Goal: Use online tool/utility: Utilize a website feature to perform a specific function

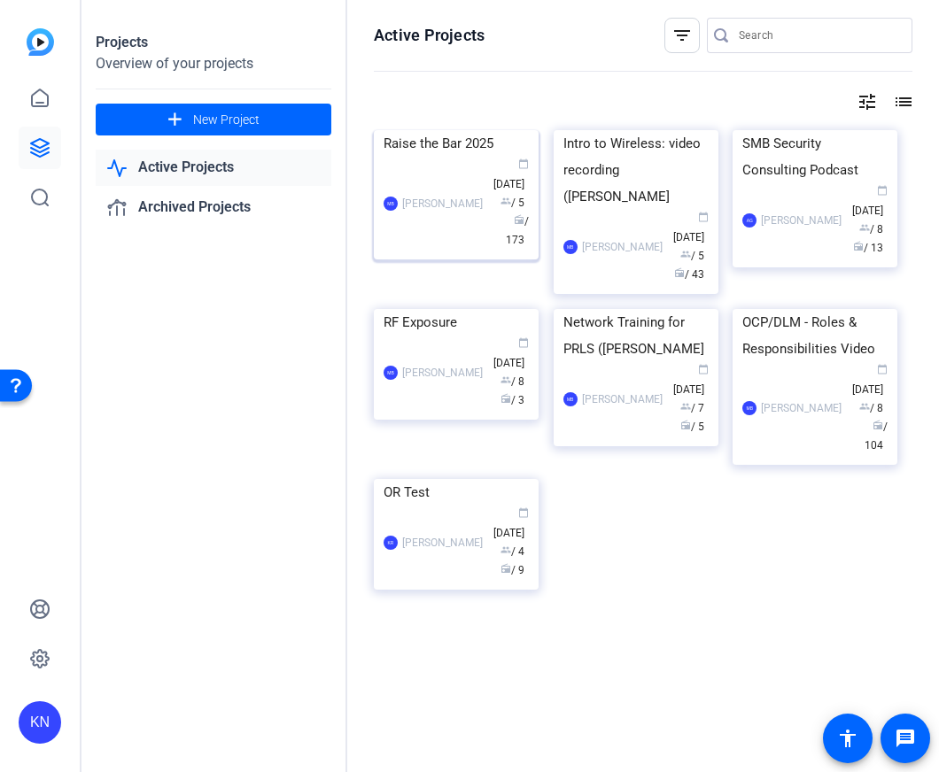
click at [438, 250] on div "MB Michael Barbieri calendar_today Jan 14 group / 5 radio / 173" at bounding box center [455, 203] width 145 height 93
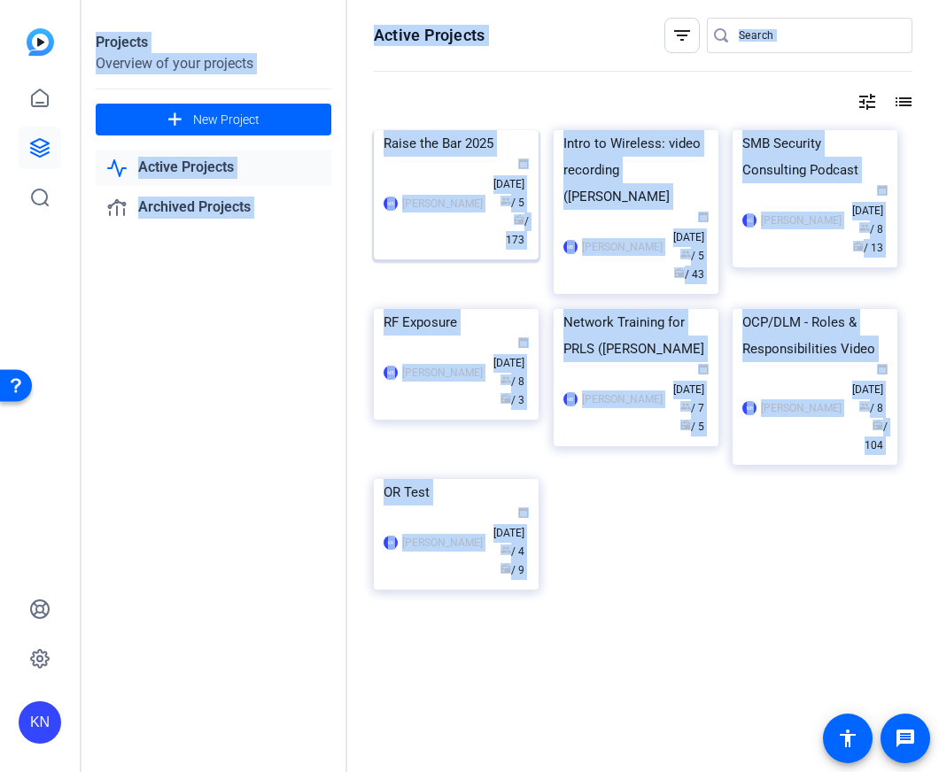
click at [438, 255] on div "Projects Overview of your projects add New Project Active Projects Archived Pro…" at bounding box center [509, 386] width 857 height 772
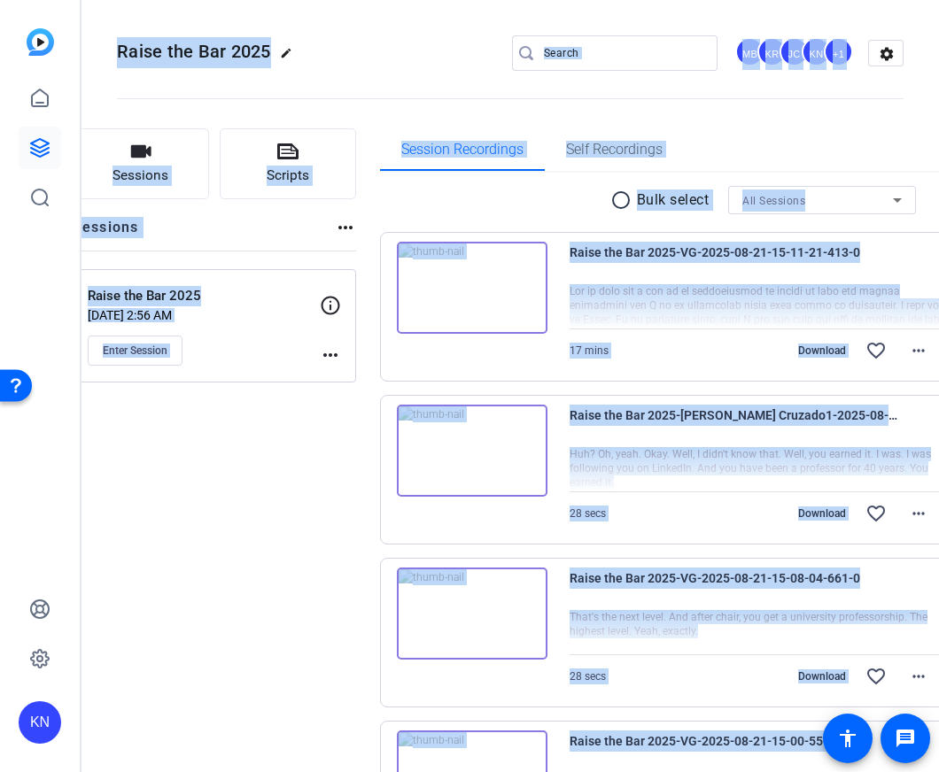
click at [444, 109] on openreel-divider-bar at bounding box center [510, 93] width 786 height 54
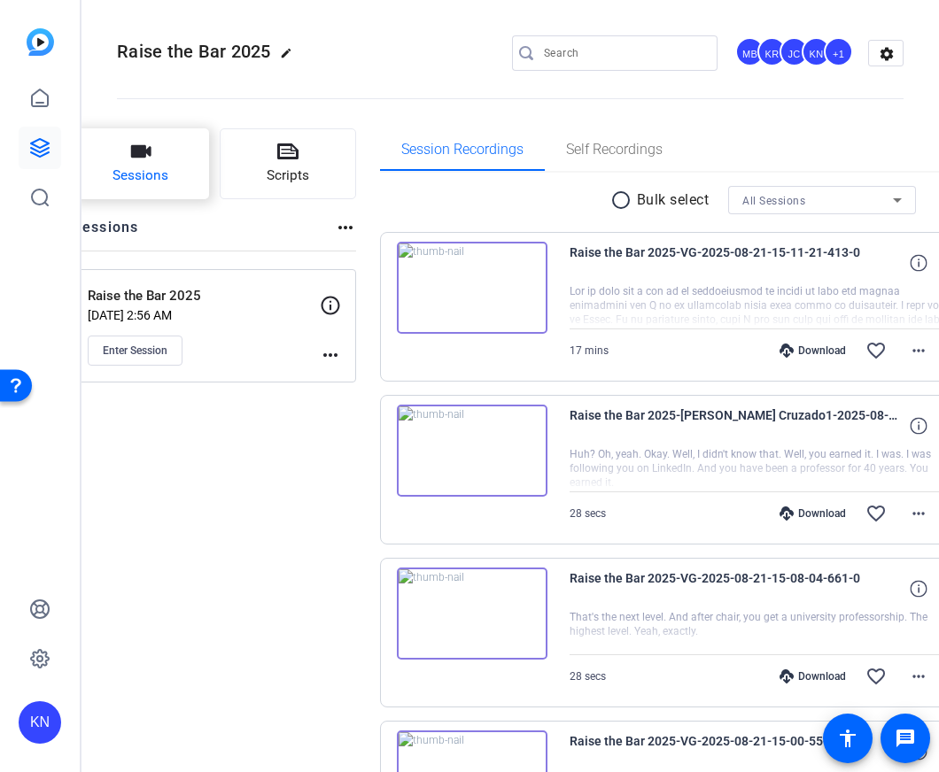
click at [151, 149] on icon "button" at bounding box center [141, 151] width 20 height 12
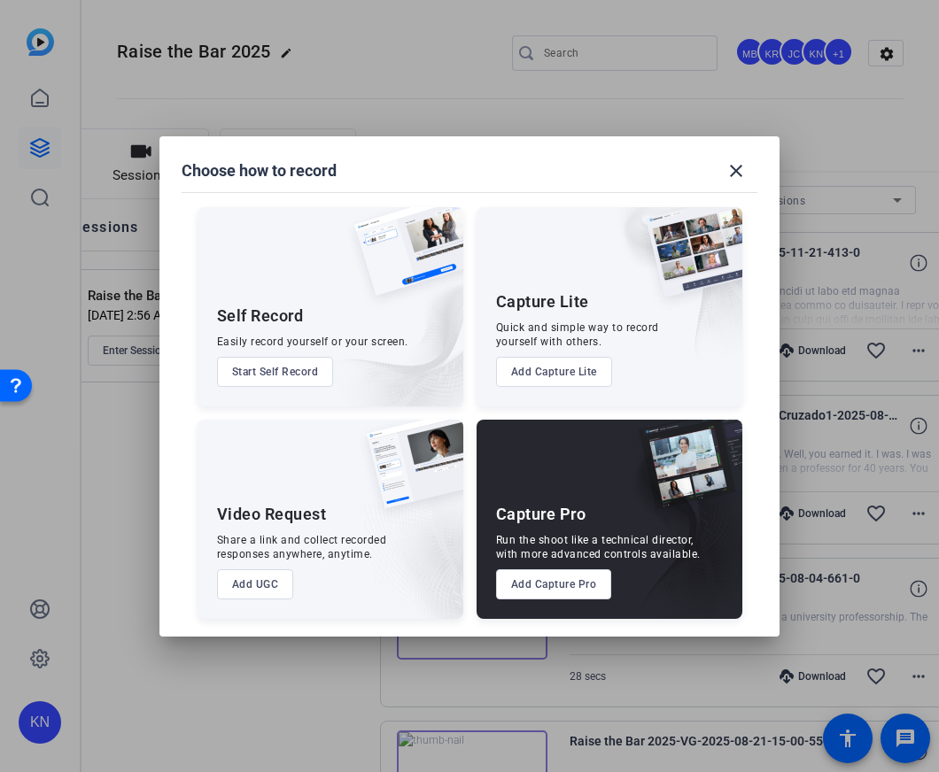
click at [275, 373] on button "Start Self Record" at bounding box center [275, 372] width 117 height 30
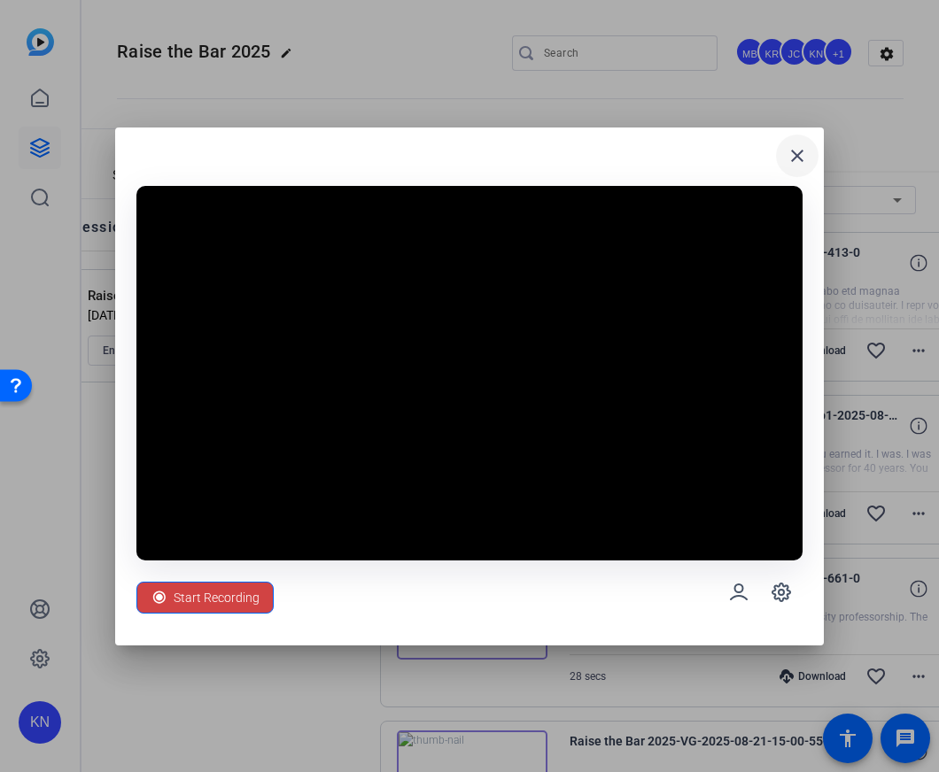
click at [800, 157] on mat-icon "close" at bounding box center [796, 155] width 21 height 21
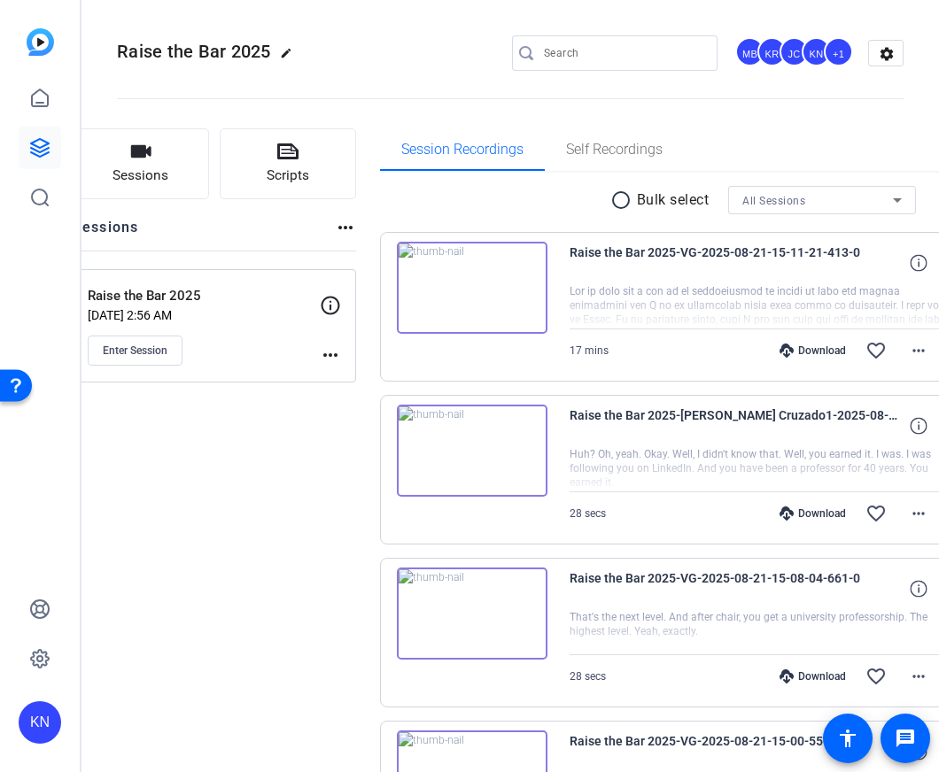
click at [44, 45] on img at bounding box center [40, 41] width 27 height 27
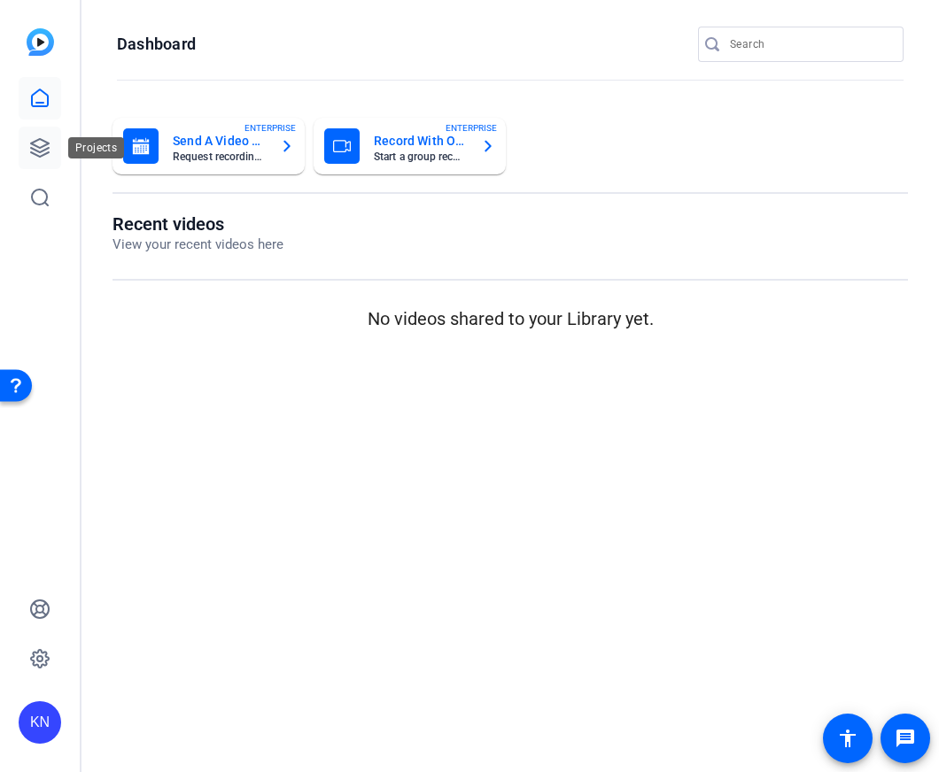
click at [43, 154] on icon at bounding box center [40, 148] width 18 height 18
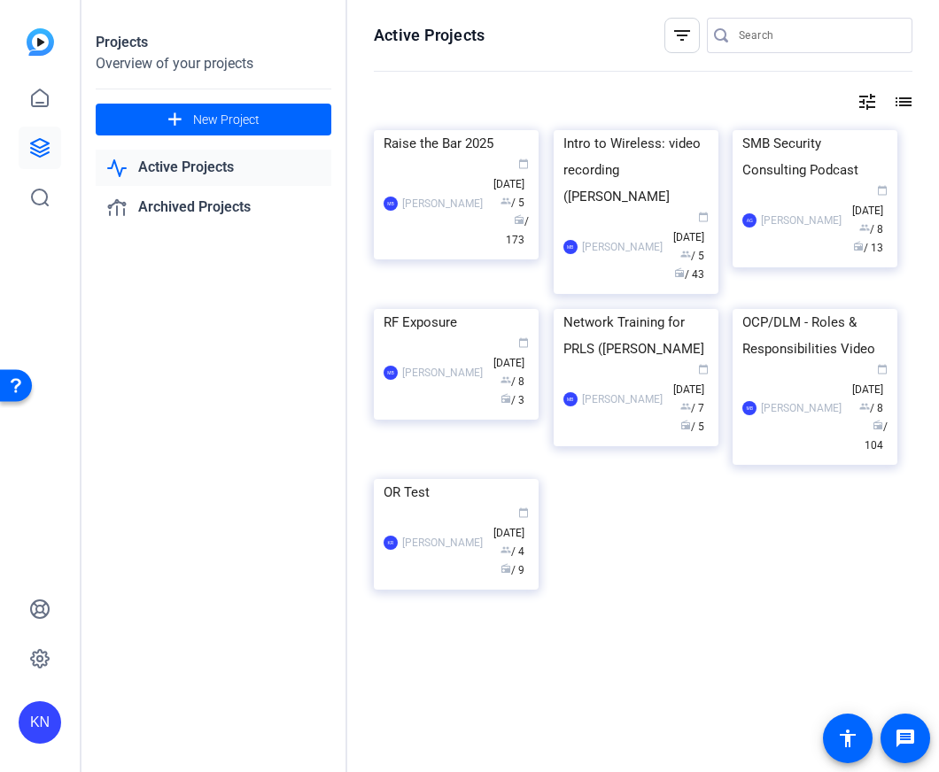
drag, startPoint x: 43, startPoint y: 92, endPoint x: 795, endPoint y: 4, distance: 756.9
click at [445, 479] on img at bounding box center [456, 479] width 165 height 0
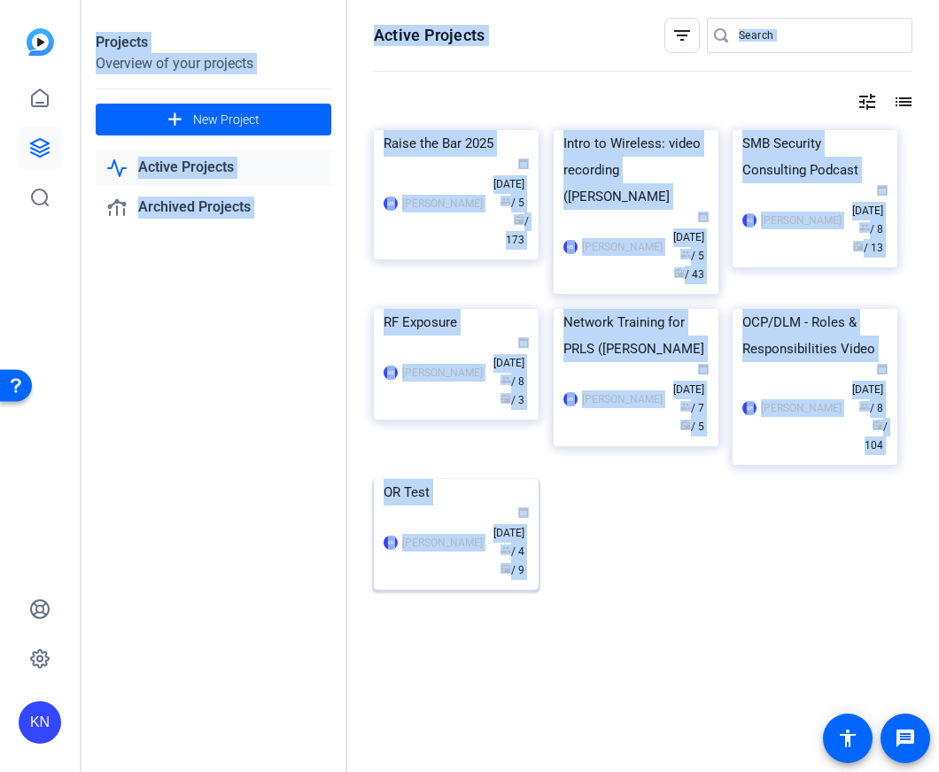
click at [445, 684] on div "Projects Overview of your projects add New Project Active Projects Archived Pro…" at bounding box center [509, 386] width 857 height 772
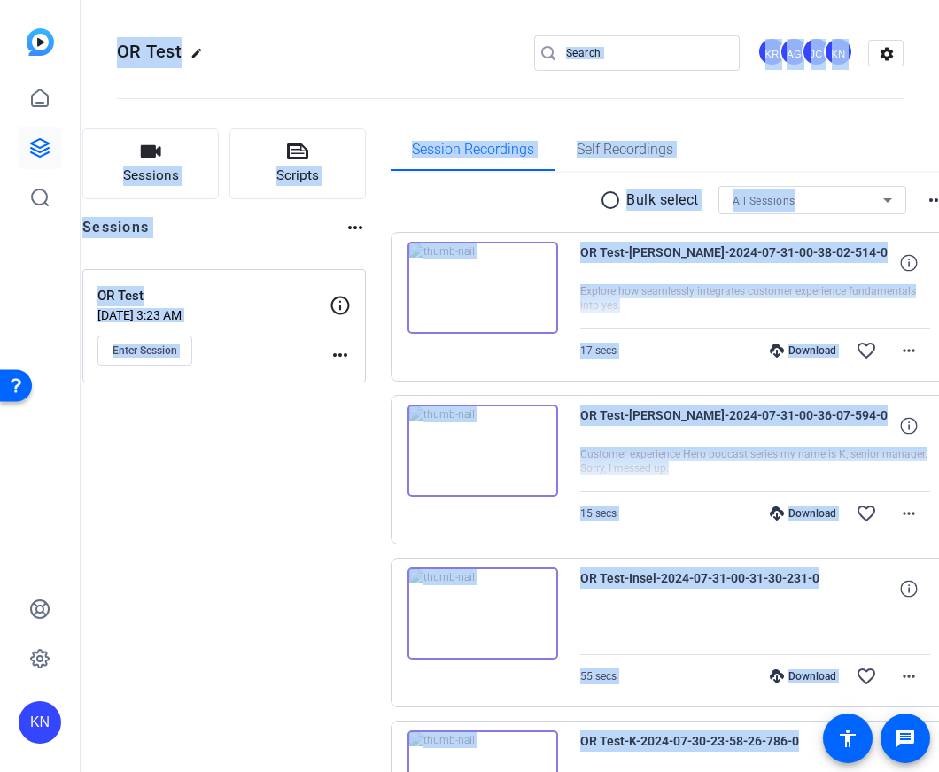
click at [486, 212] on div "radio_button_unchecked Bulk select All Sessions more_horiz" at bounding box center [668, 200] width 556 height 28
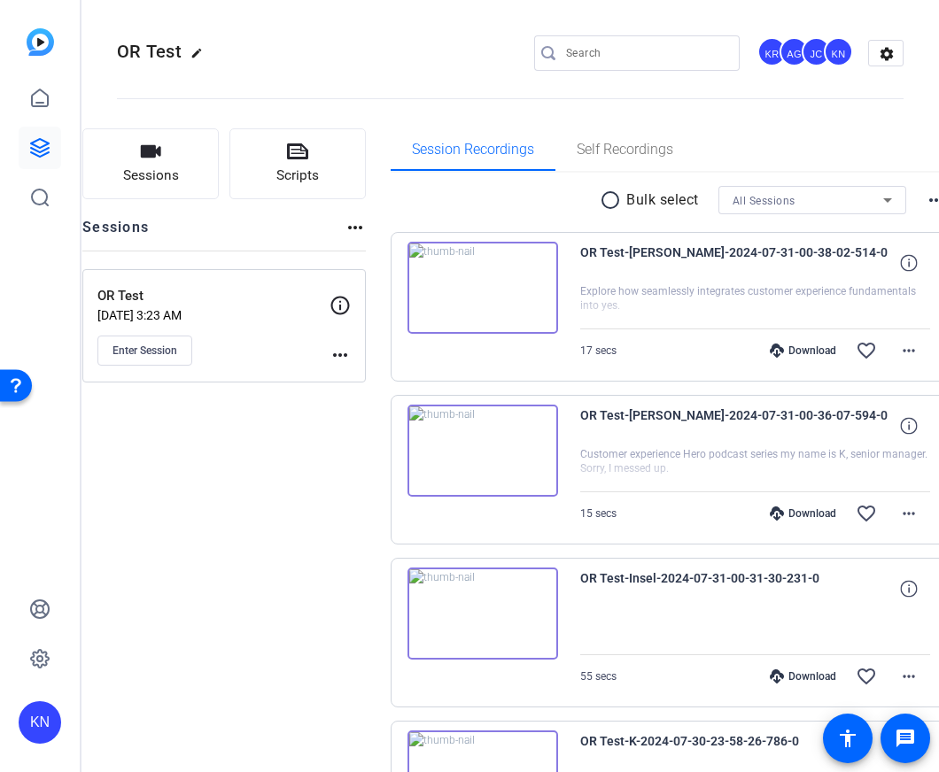
click at [529, 270] on img at bounding box center [482, 288] width 151 height 92
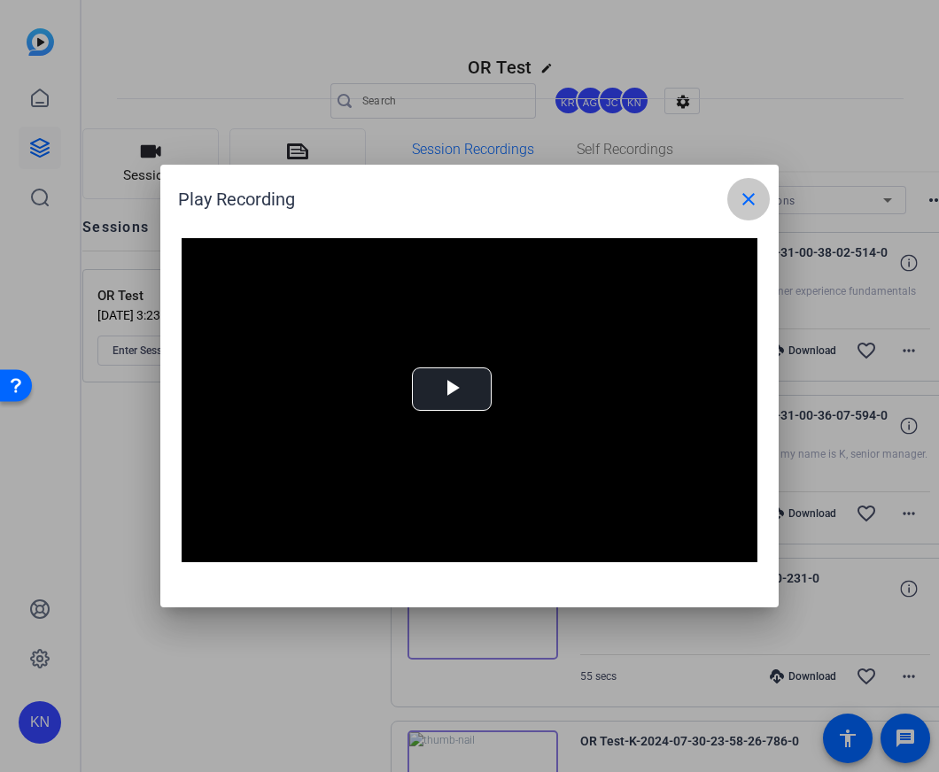
click at [741, 198] on mat-icon "close" at bounding box center [748, 199] width 21 height 21
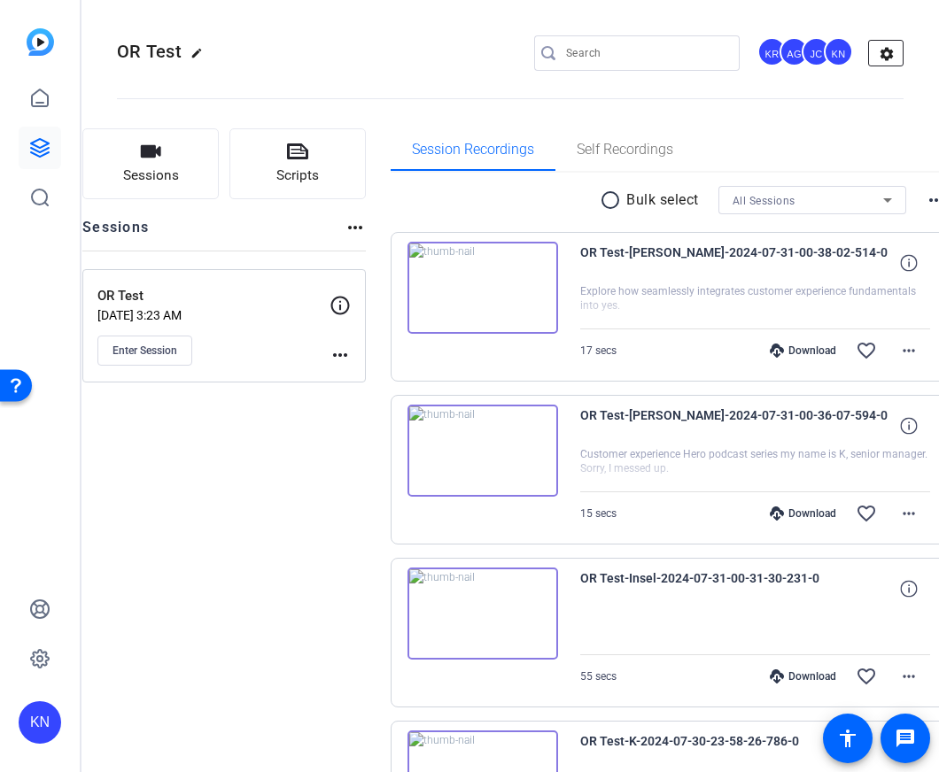
click at [876, 50] on mat-icon "settings" at bounding box center [886, 54] width 35 height 27
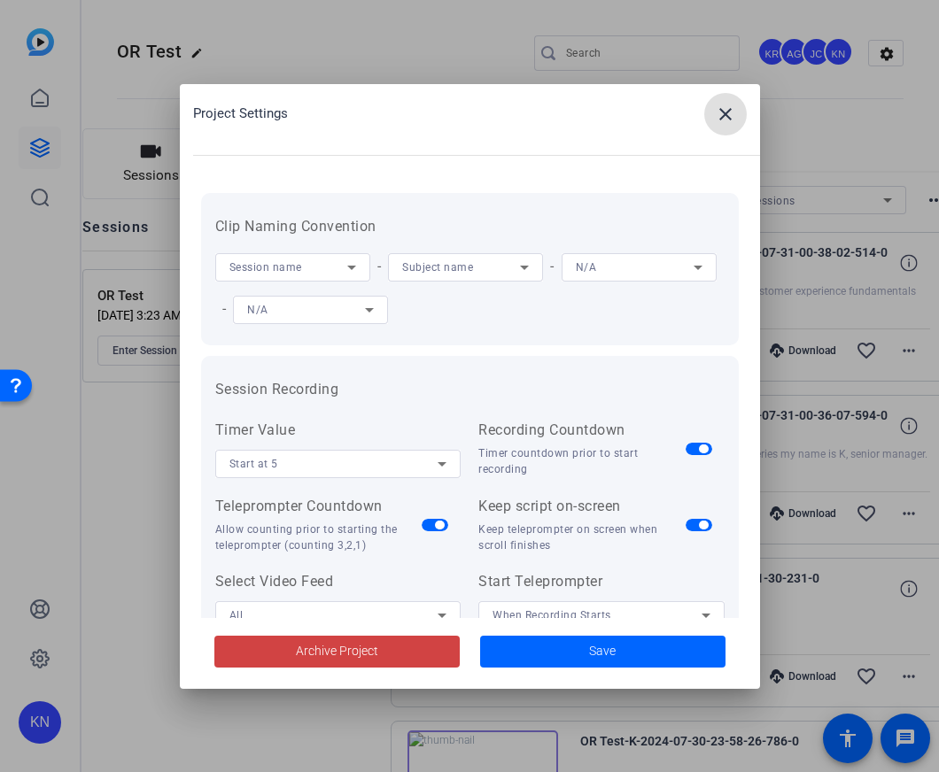
click at [730, 122] on mat-icon "close" at bounding box center [725, 114] width 21 height 21
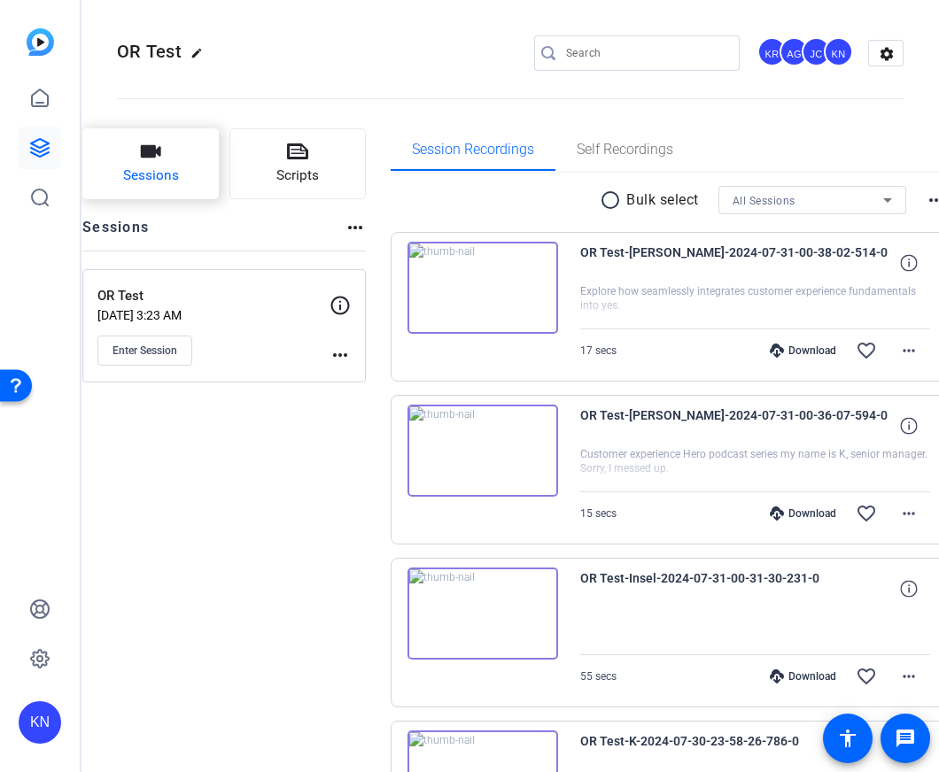
click at [179, 171] on span "Sessions" at bounding box center [151, 176] width 56 height 20
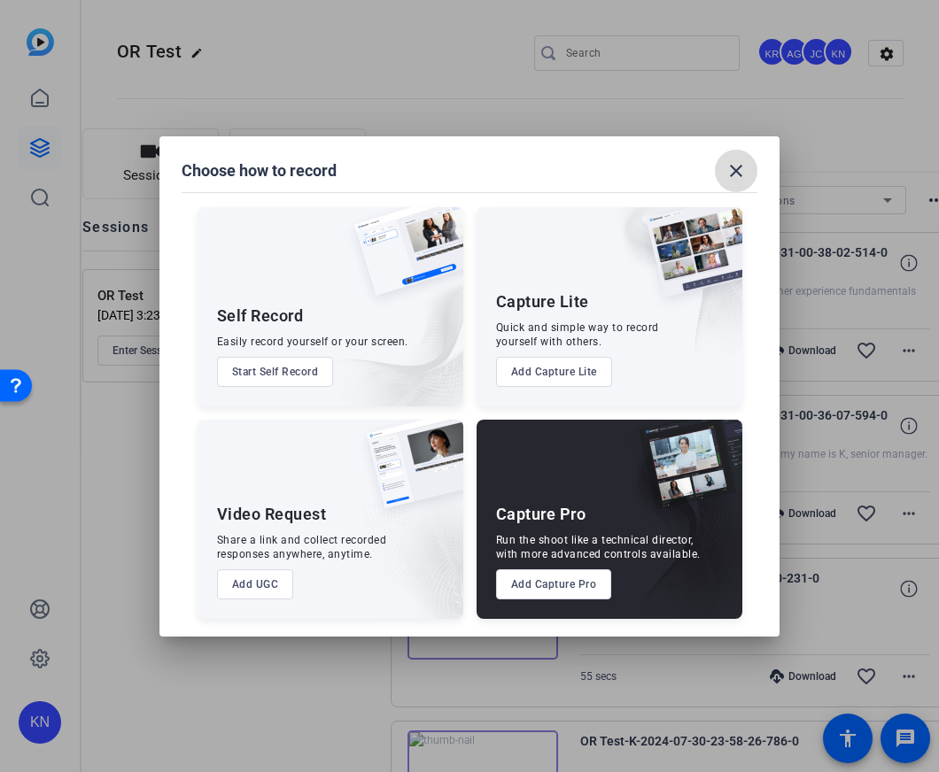
click at [734, 177] on mat-icon "close" at bounding box center [735, 170] width 21 height 21
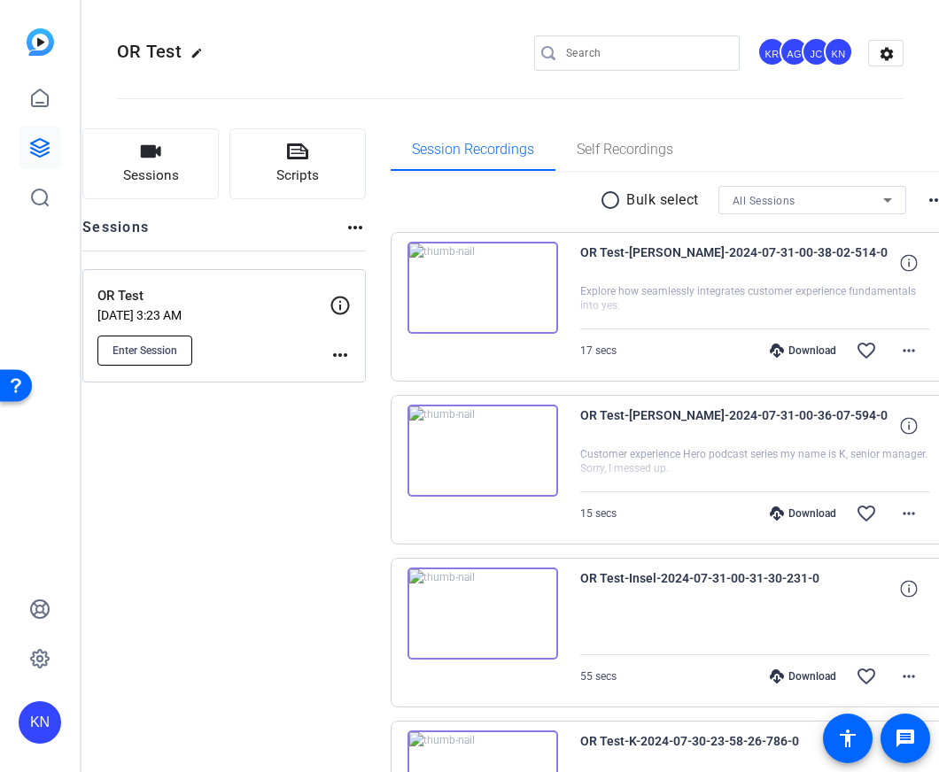
click at [160, 358] on button "Enter Session" at bounding box center [144, 351] width 95 height 30
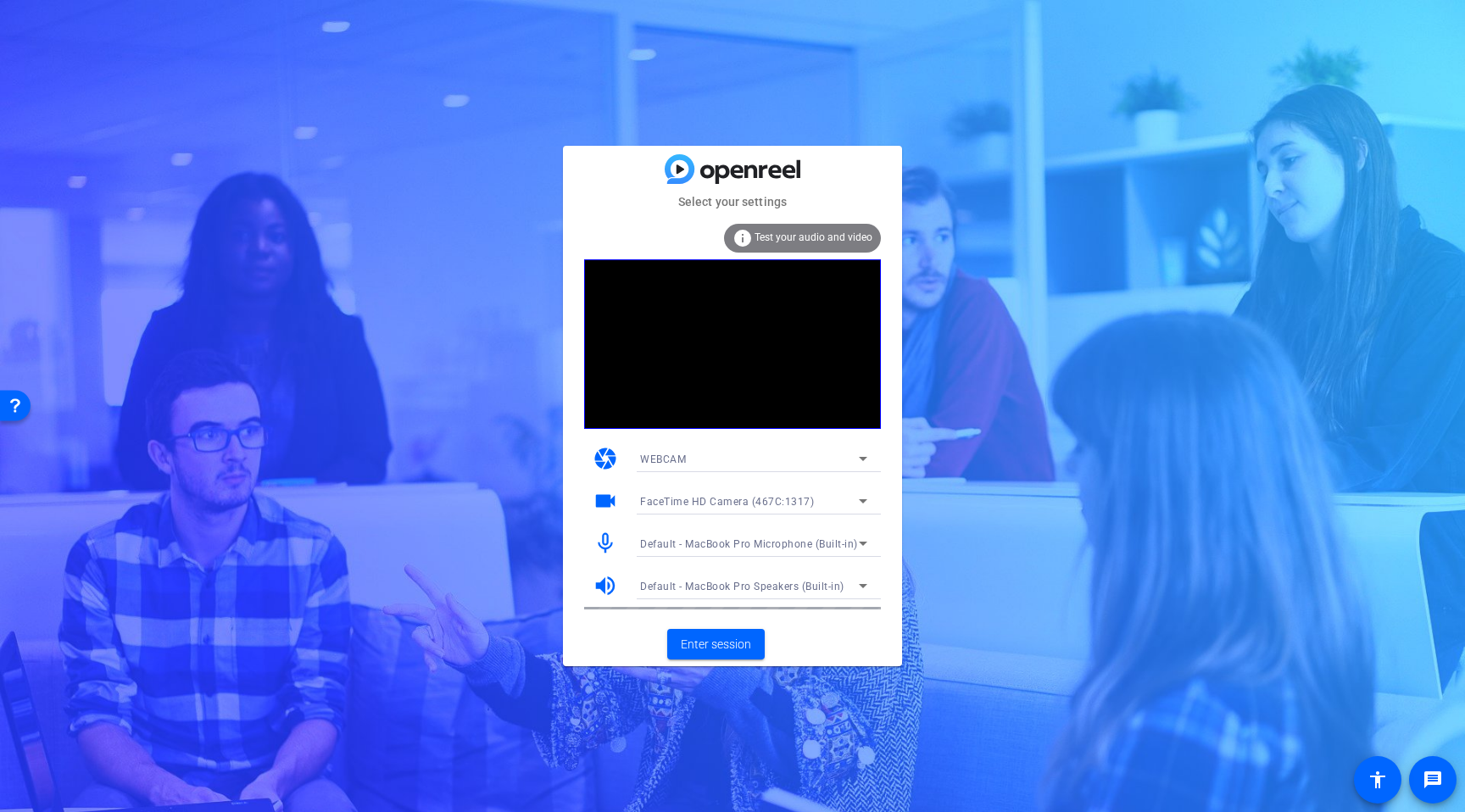
click at [898, 639] on div "Select your settings info Test your audio and video camera WEBCAM videocam Face…" at bounding box center [732, 406] width 1465 height 812
click at [727, 643] on span "Enter session" at bounding box center [715, 644] width 70 height 18
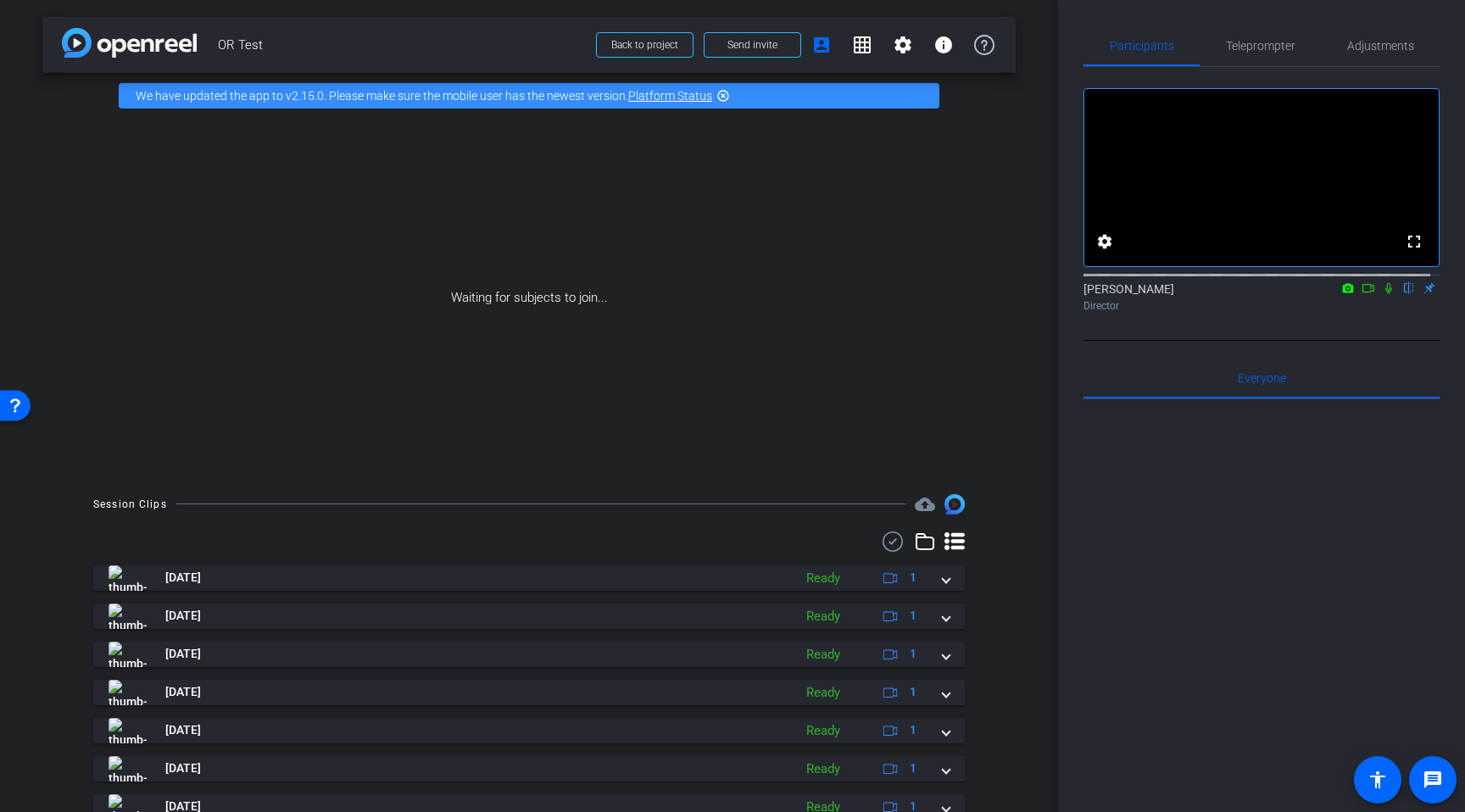
click at [724, 92] on mat-icon "highlight_off" at bounding box center [723, 96] width 13 height 13
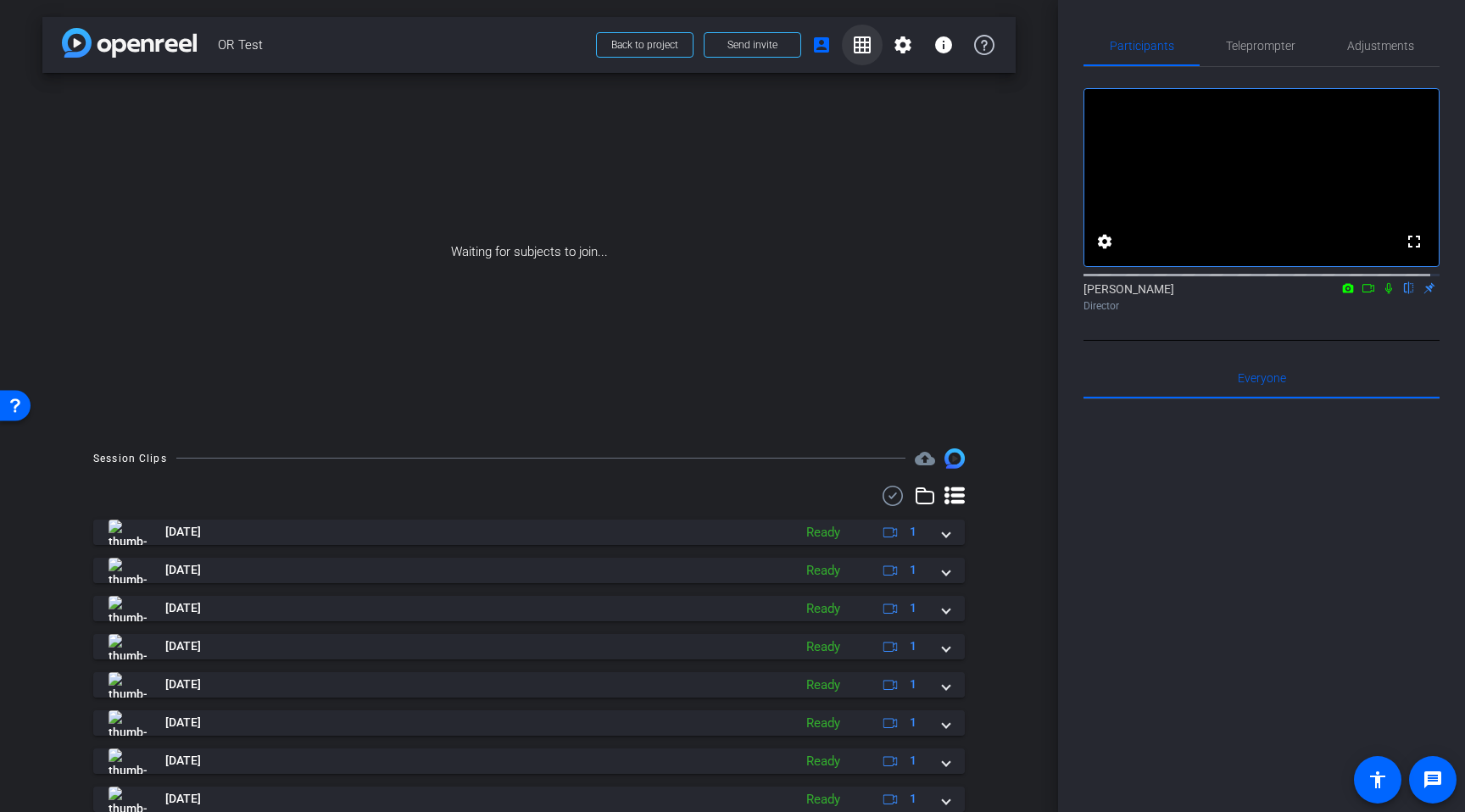
click at [855, 51] on mat-icon "grid_on" at bounding box center [862, 44] width 20 height 20
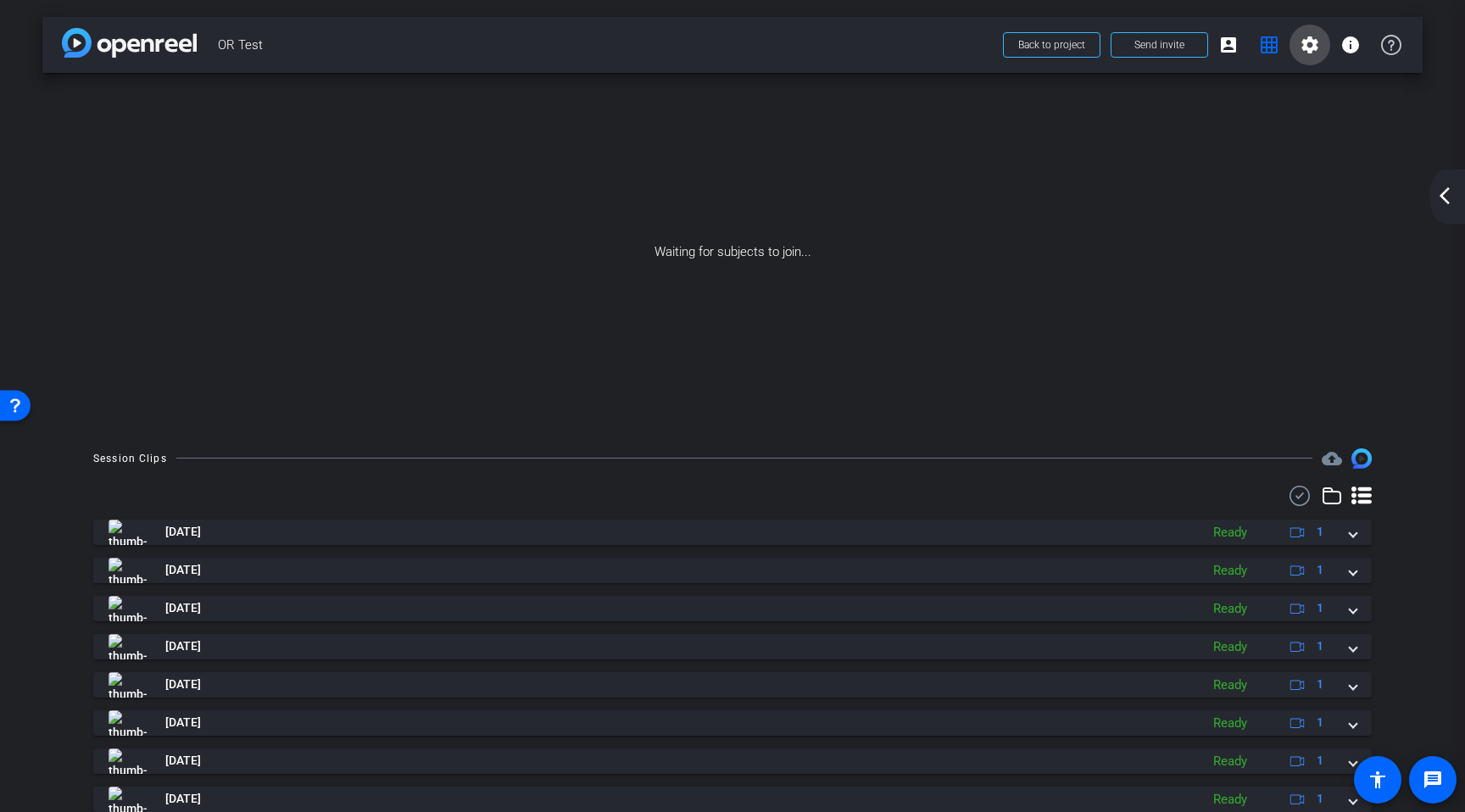
click at [898, 51] on mat-icon "settings" at bounding box center [1309, 44] width 20 height 20
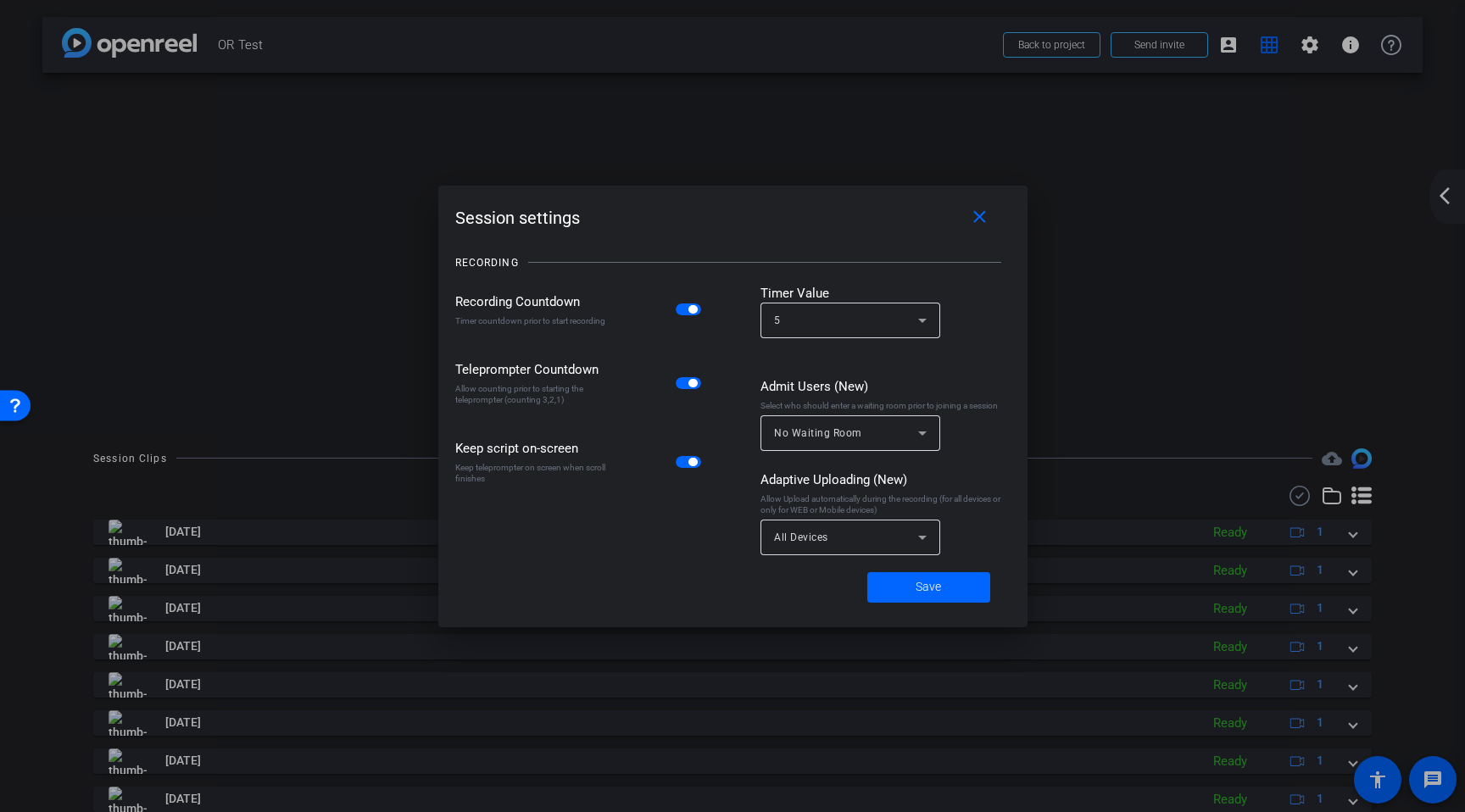
click at [898, 42] on div at bounding box center [732, 406] width 1465 height 812
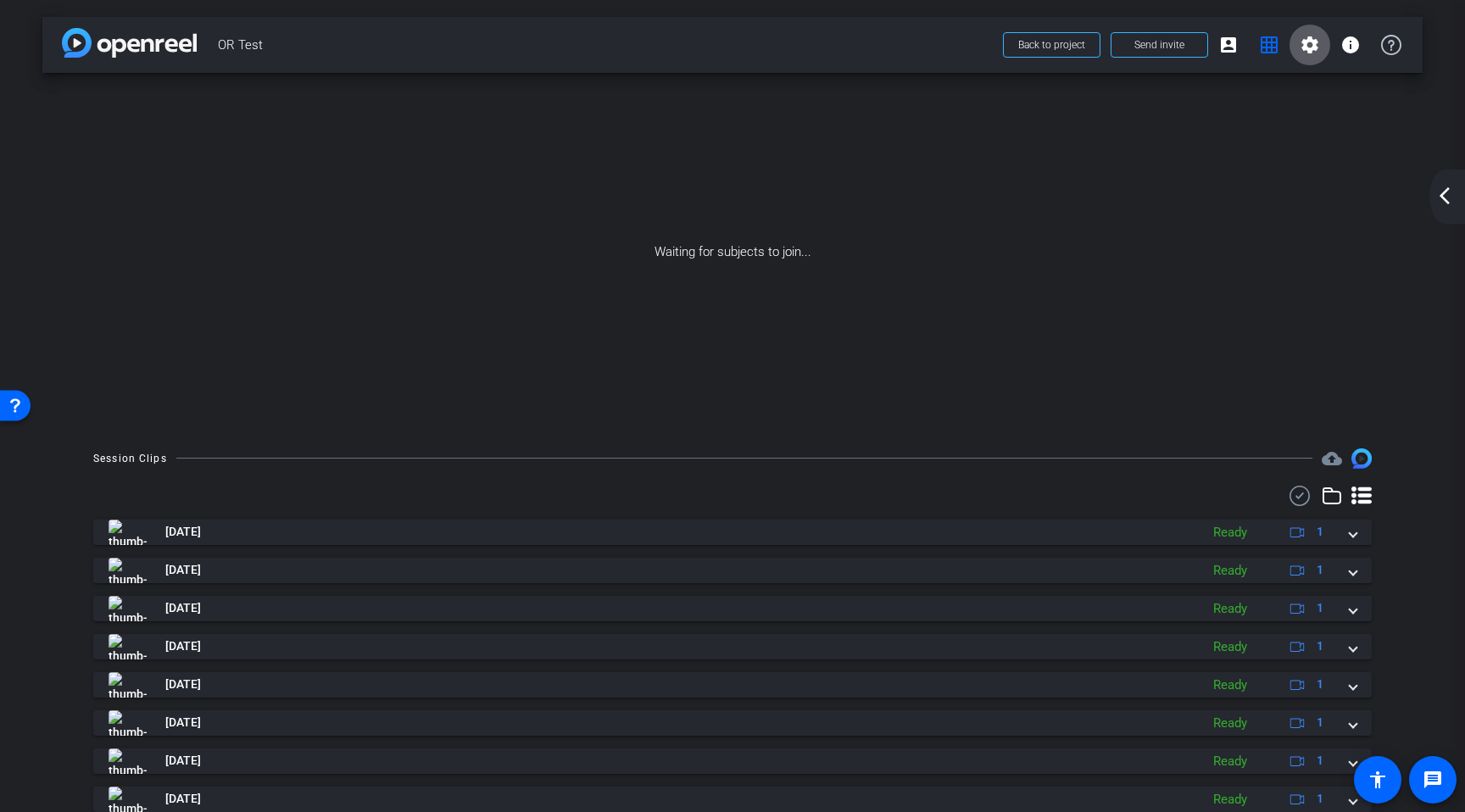
click at [898, 47] on mat-icon "settings" at bounding box center [1309, 44] width 20 height 20
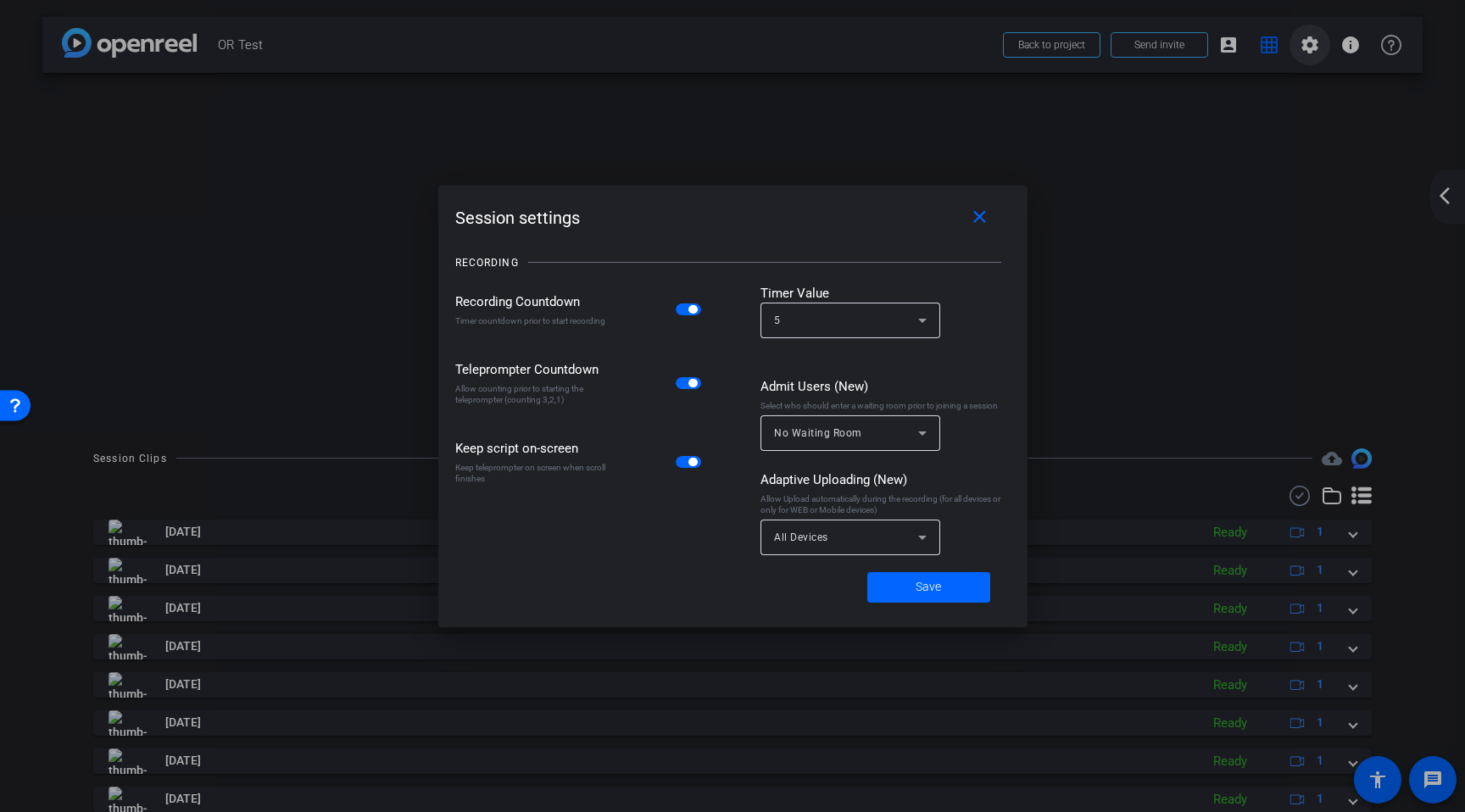
click at [898, 47] on div at bounding box center [732, 406] width 1465 height 812
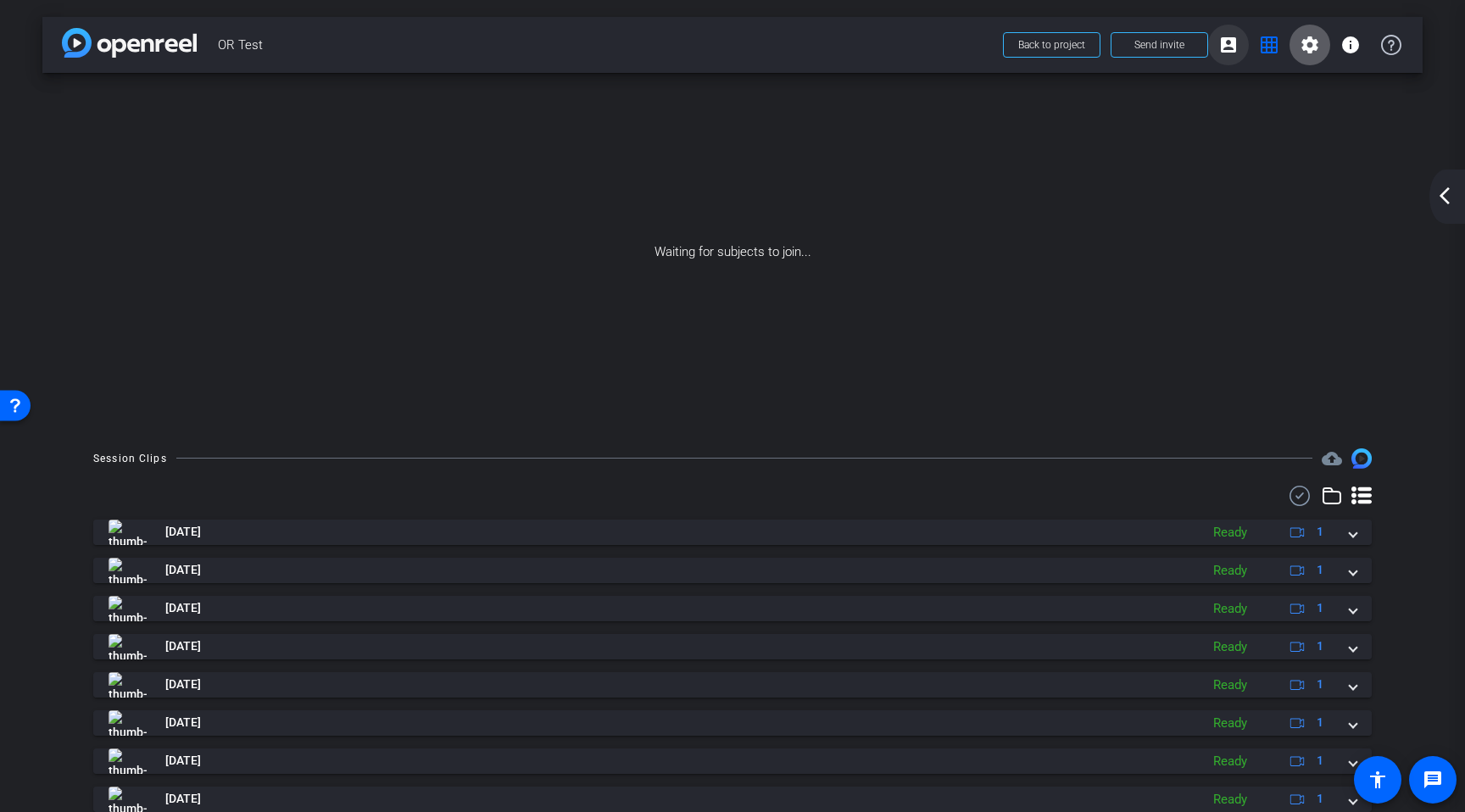
click at [898, 51] on mat-icon "account_box" at bounding box center [1228, 44] width 20 height 20
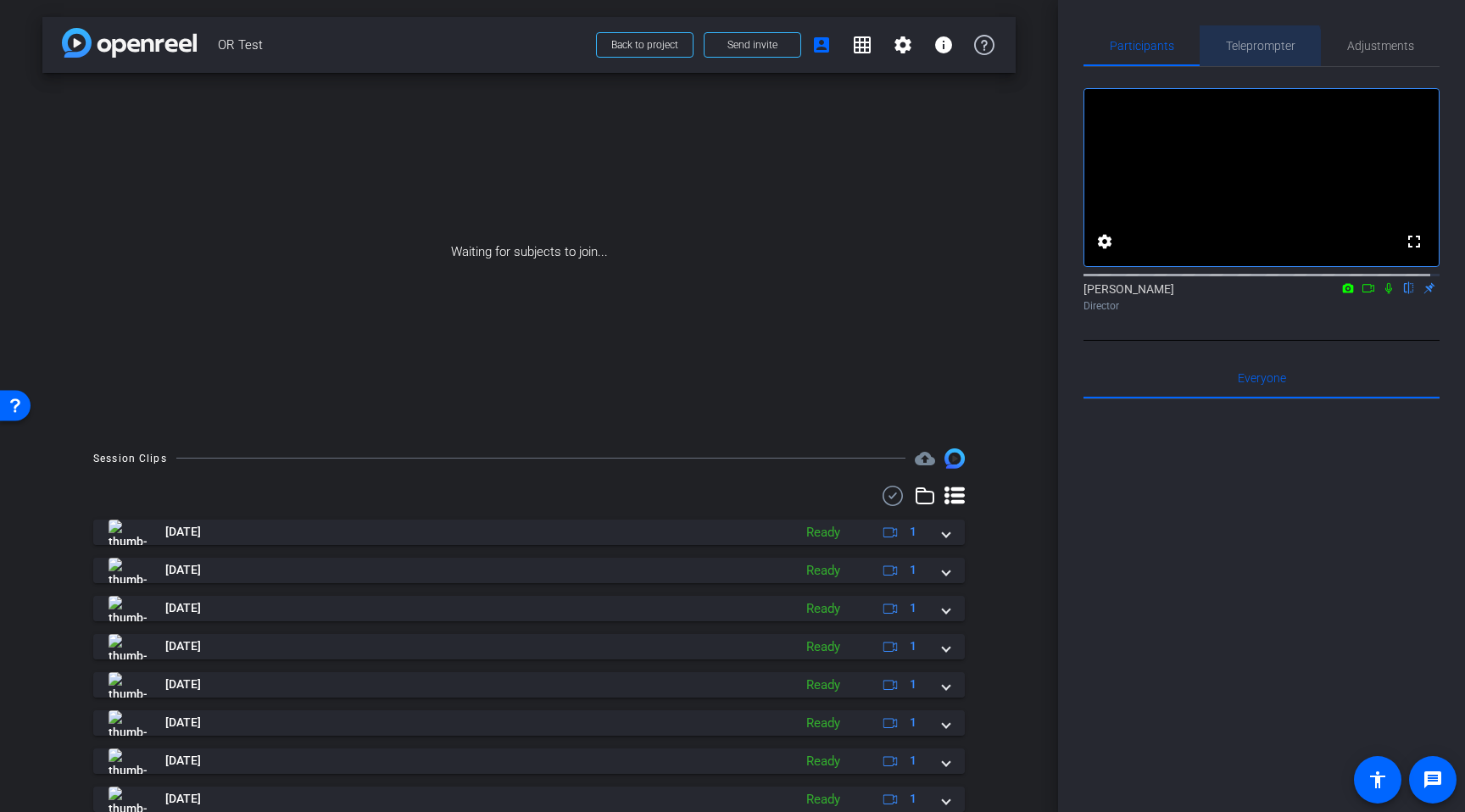
click at [898, 49] on span "Teleprompter" at bounding box center [1260, 46] width 70 height 11
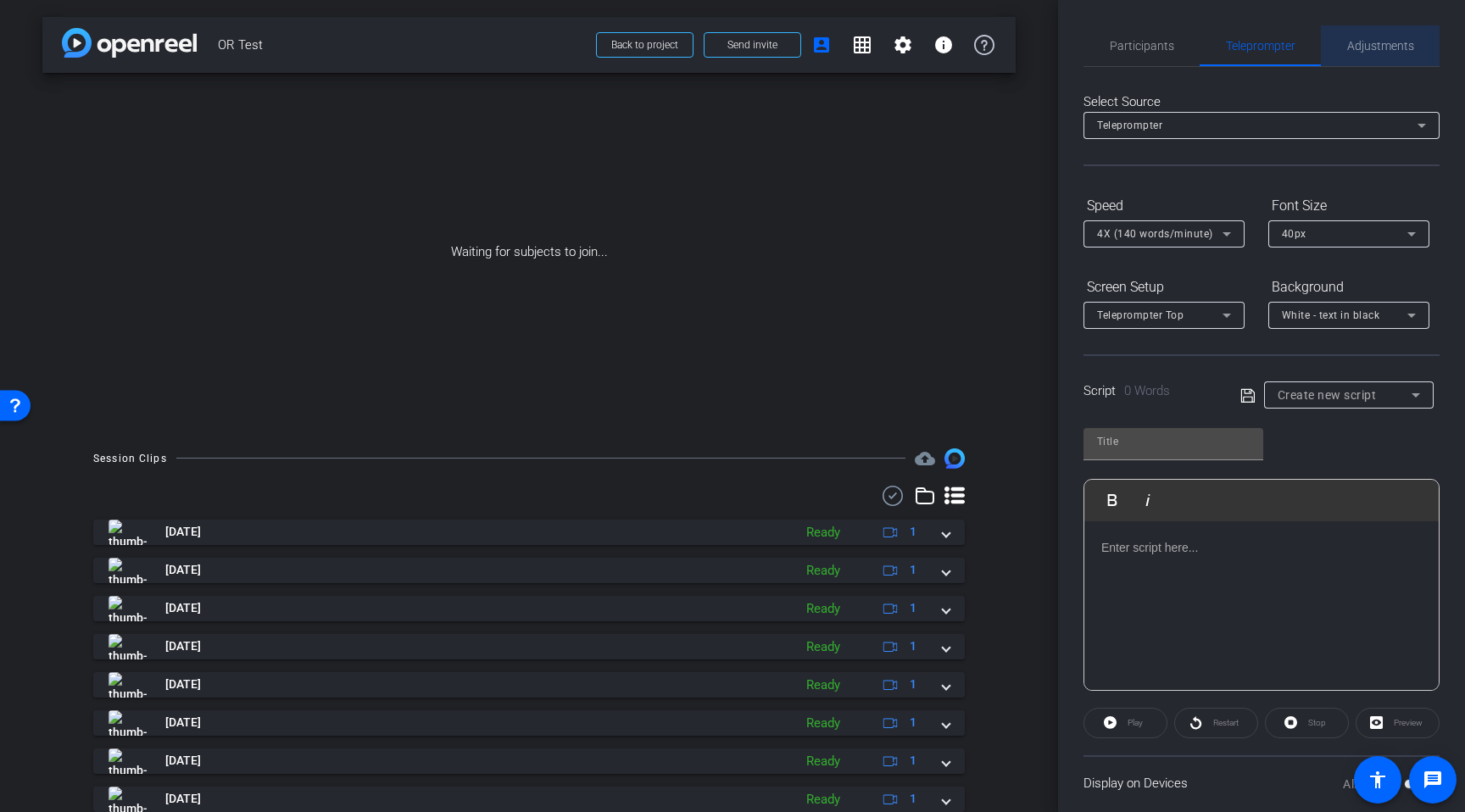
click at [898, 52] on span "Adjustments" at bounding box center [1381, 46] width 67 height 11
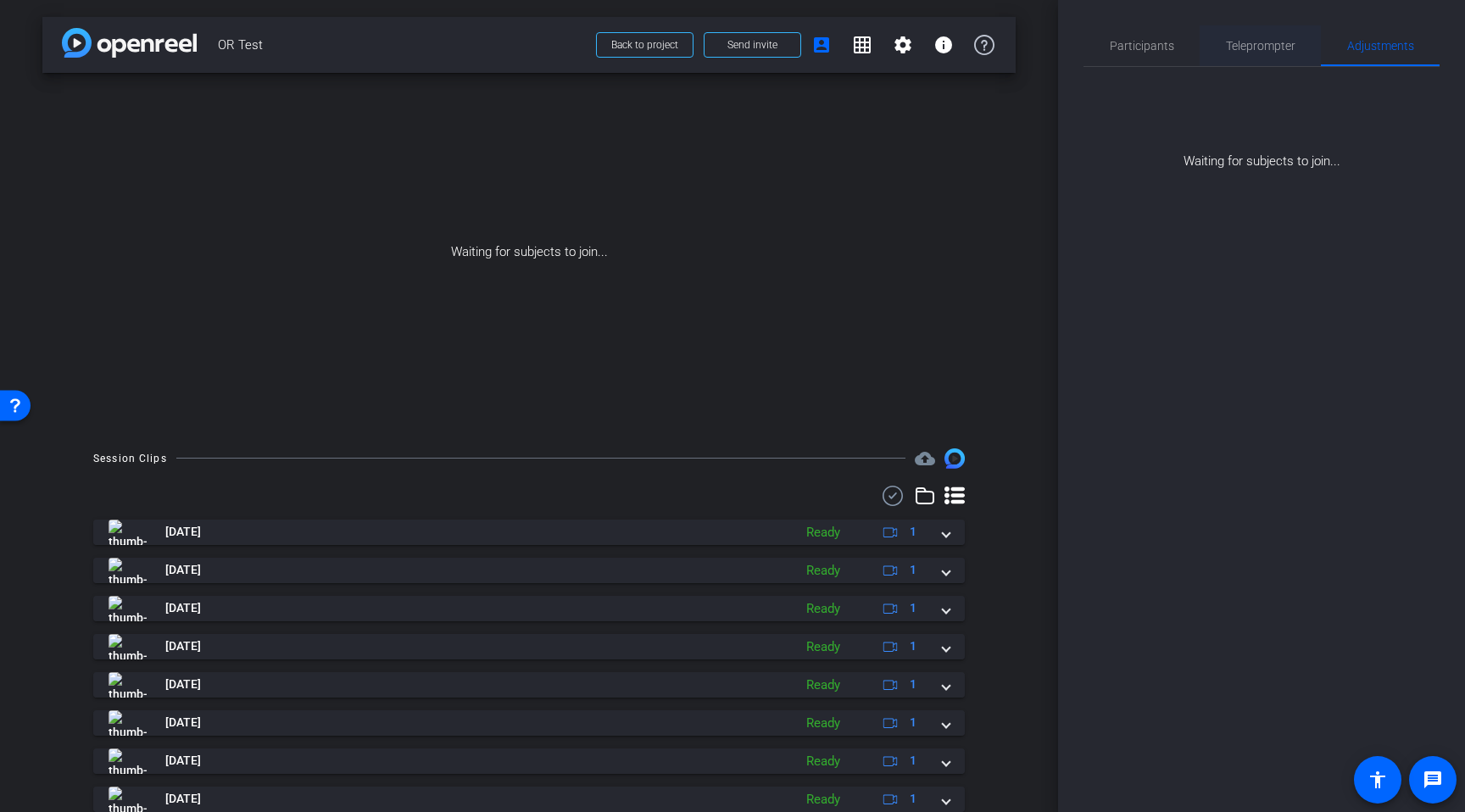
click at [898, 56] on span "Teleprompter" at bounding box center [1260, 46] width 70 height 41
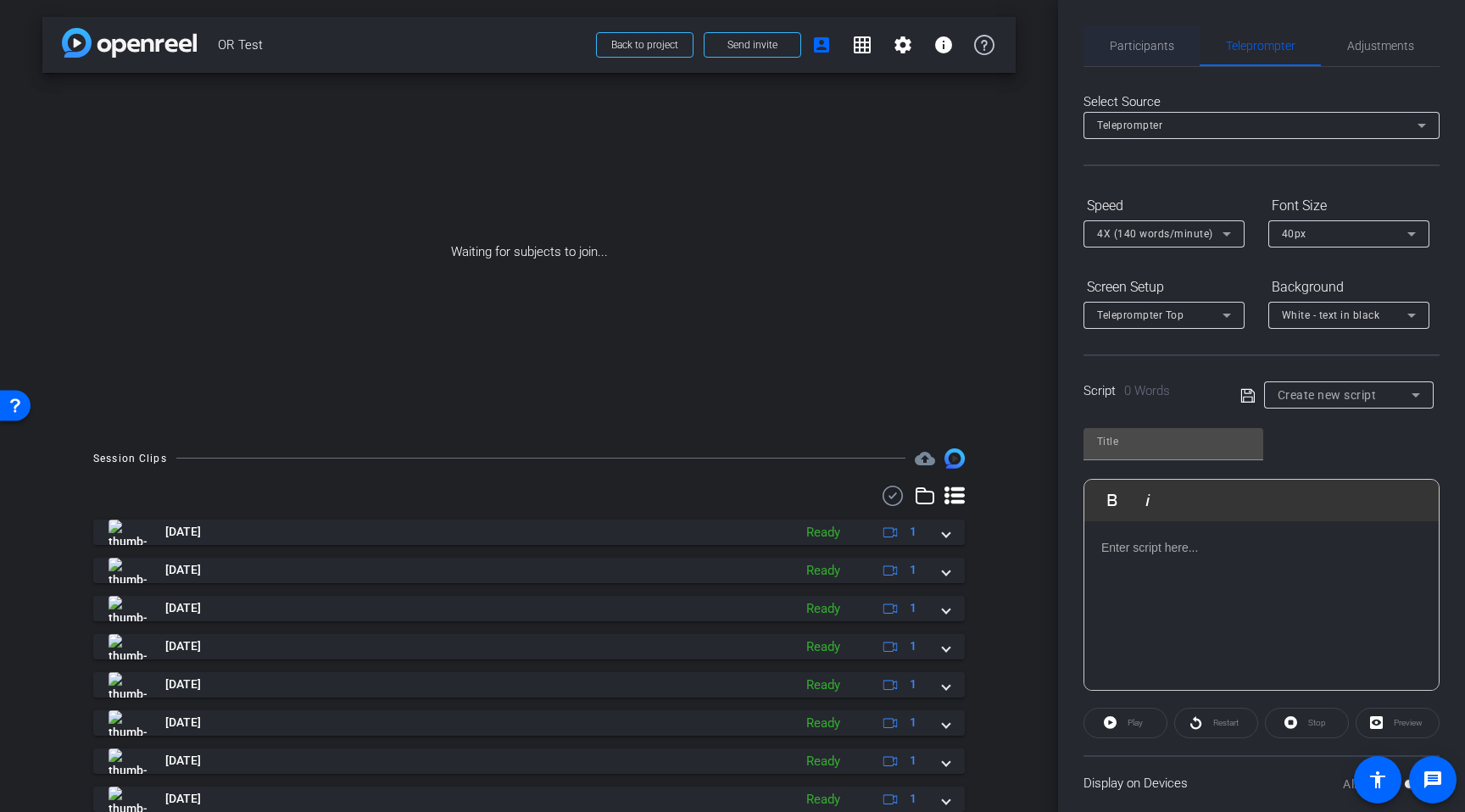
click at [898, 56] on span "Participants" at bounding box center [1141, 46] width 64 height 41
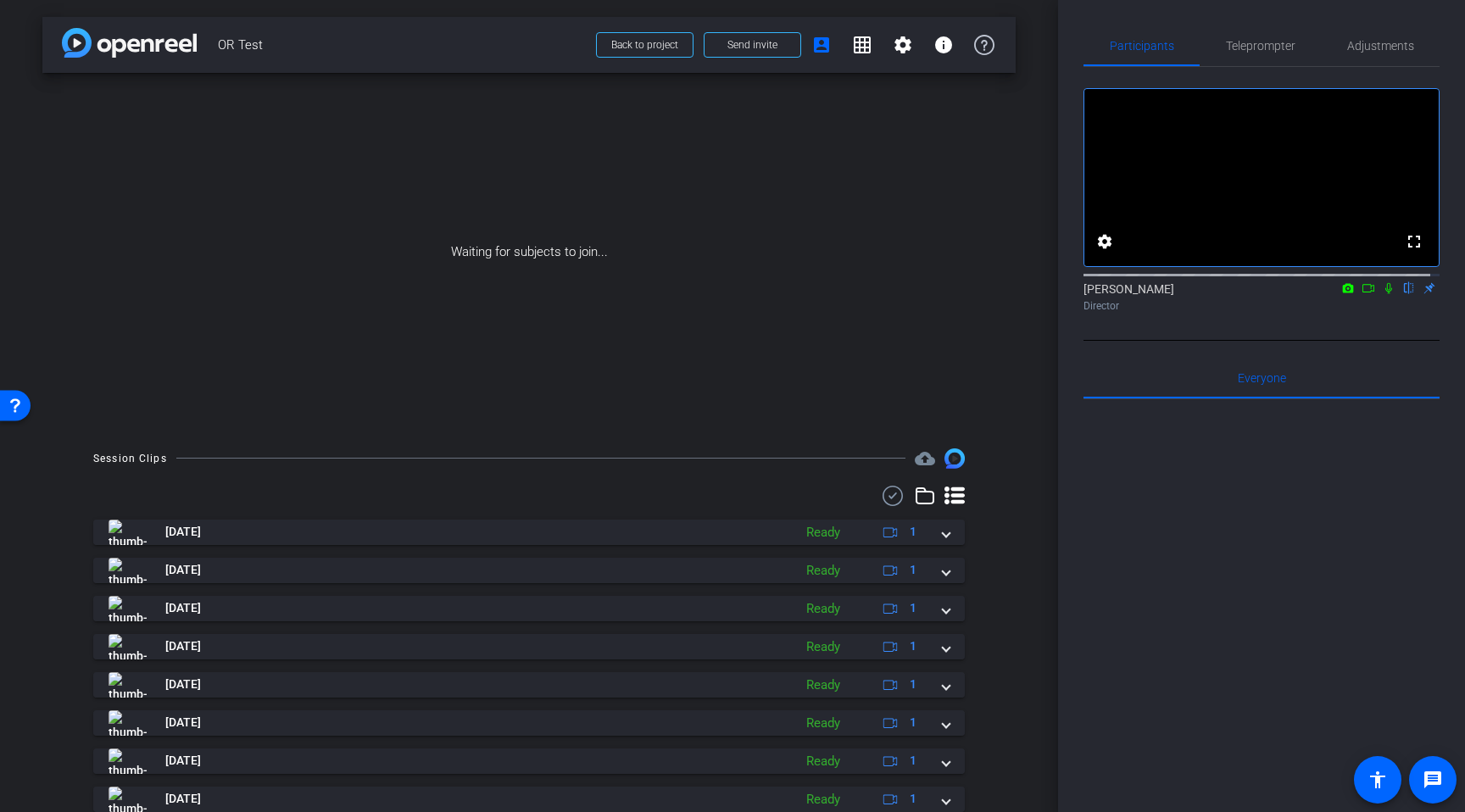
scroll to position [99, 0]
